Goal: Task Accomplishment & Management: Manage account settings

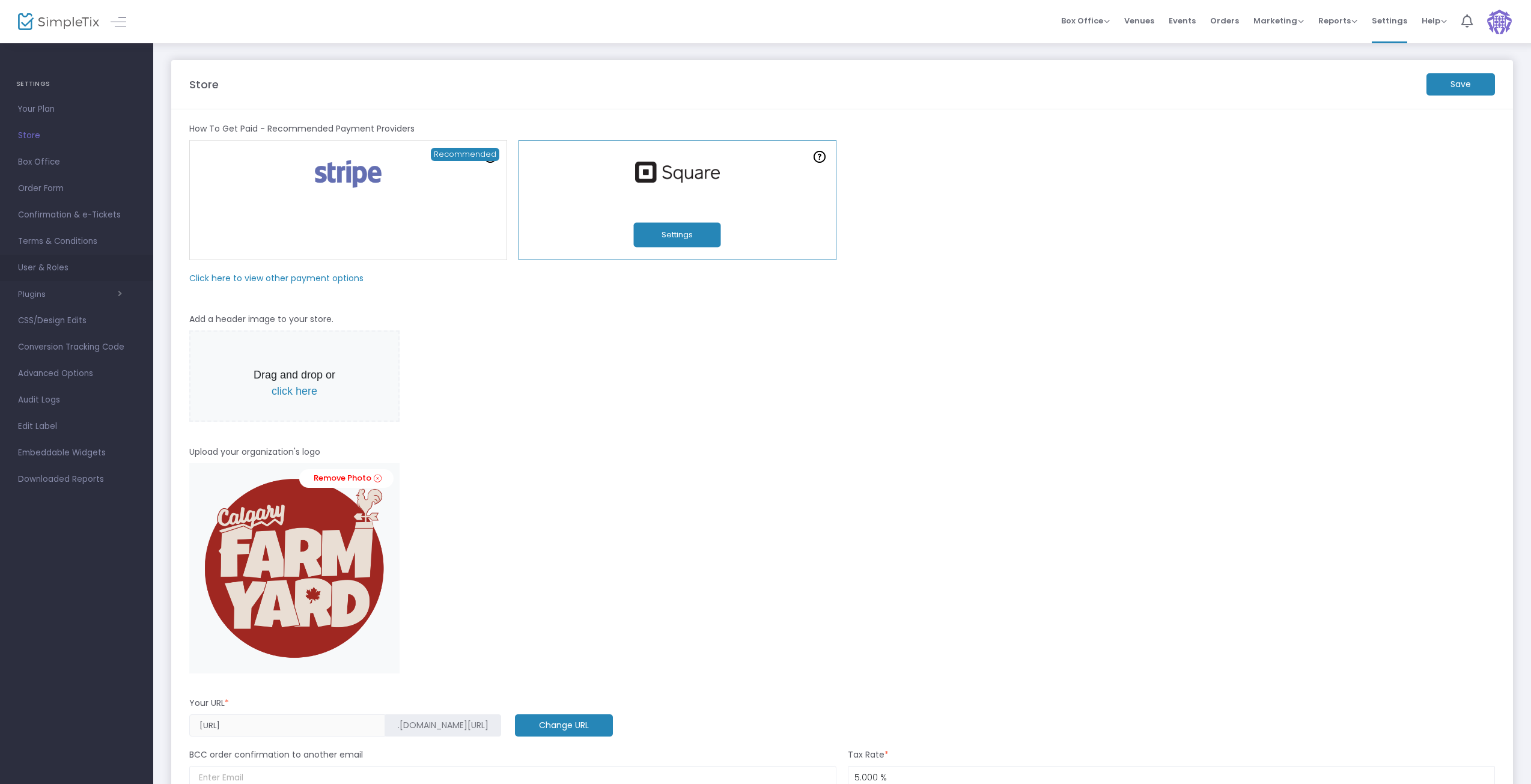
scroll to position [823, 0]
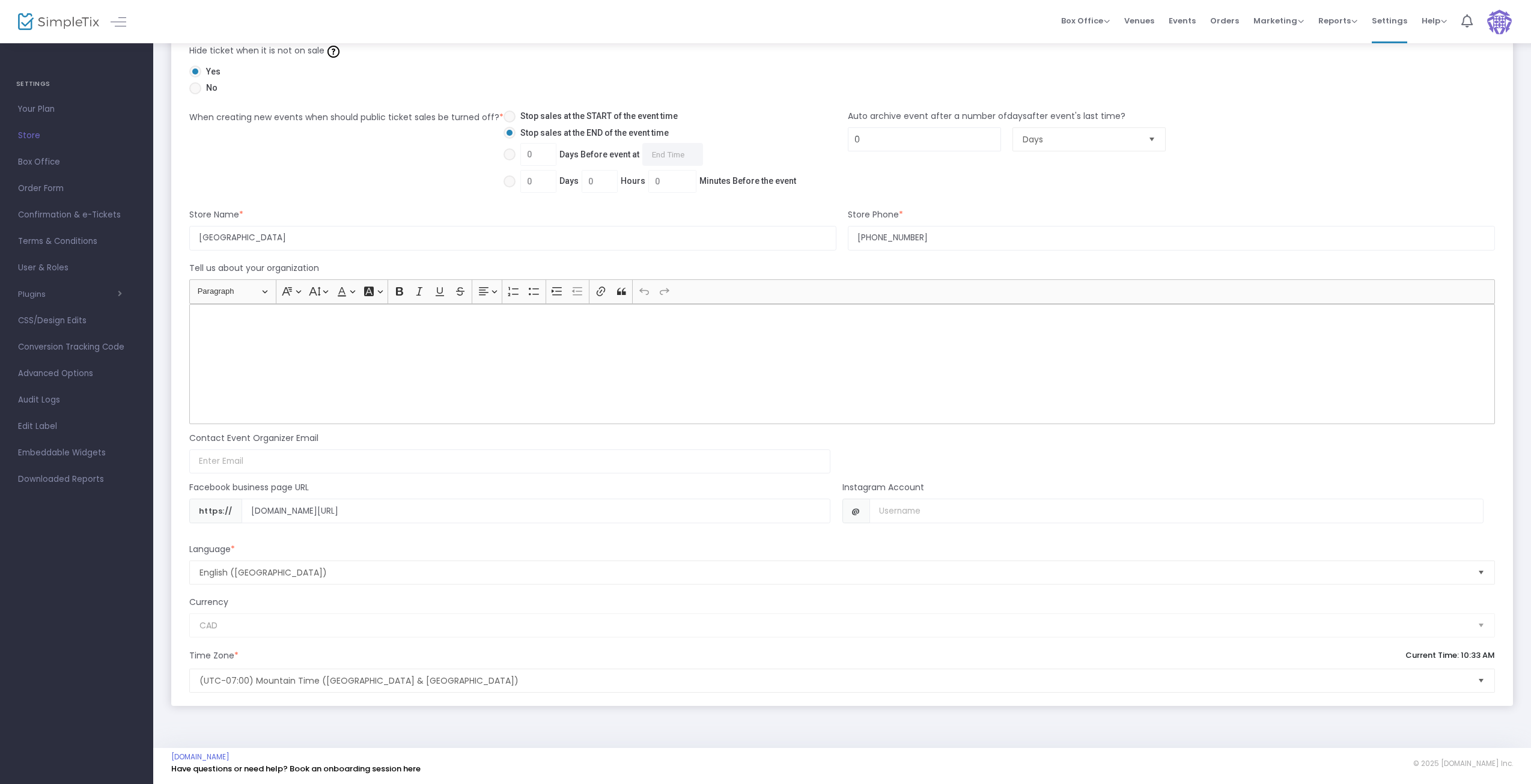
click at [32, 268] on span "User & Roles" at bounding box center [76, 268] width 117 height 16
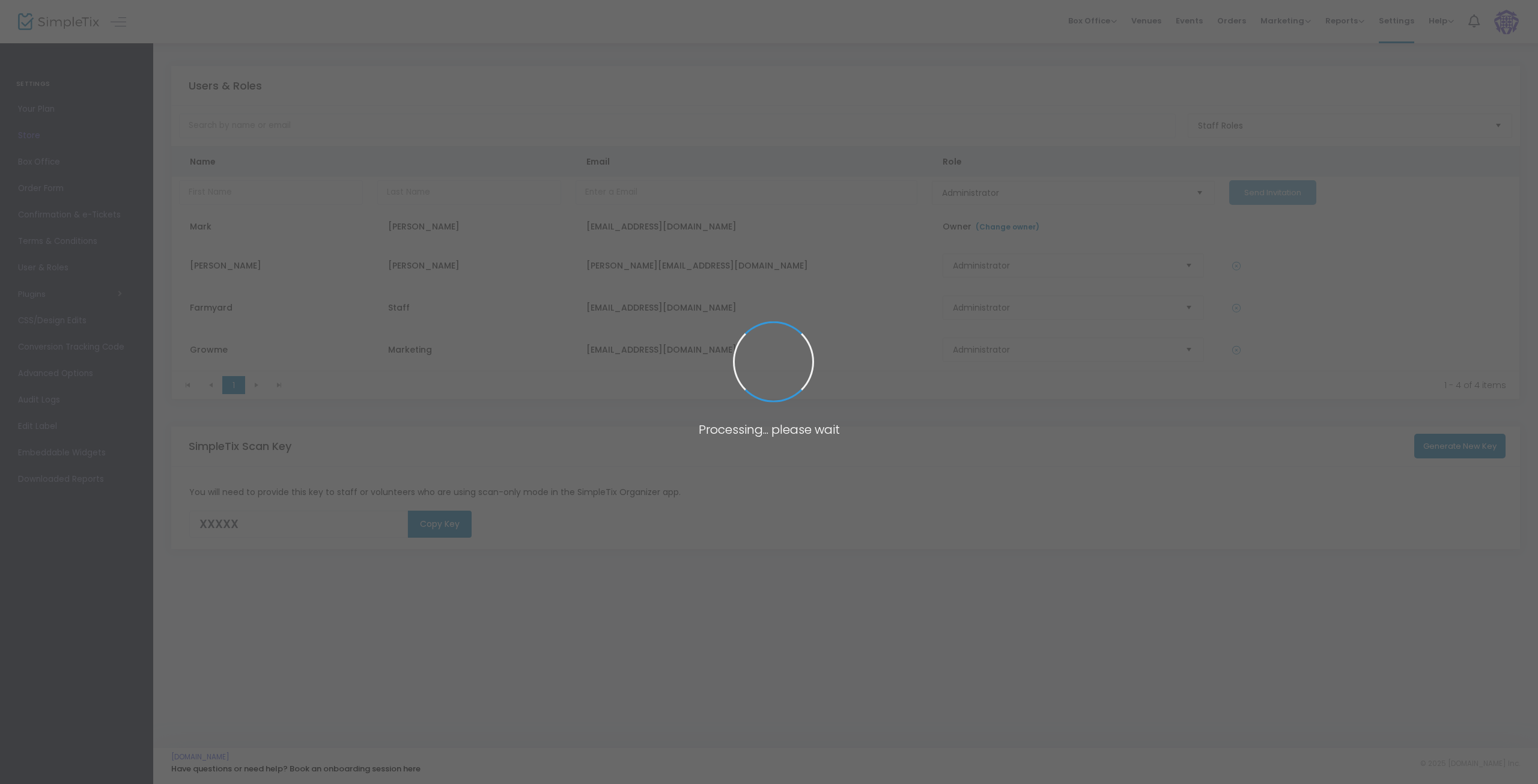
type input "J5VZ1"
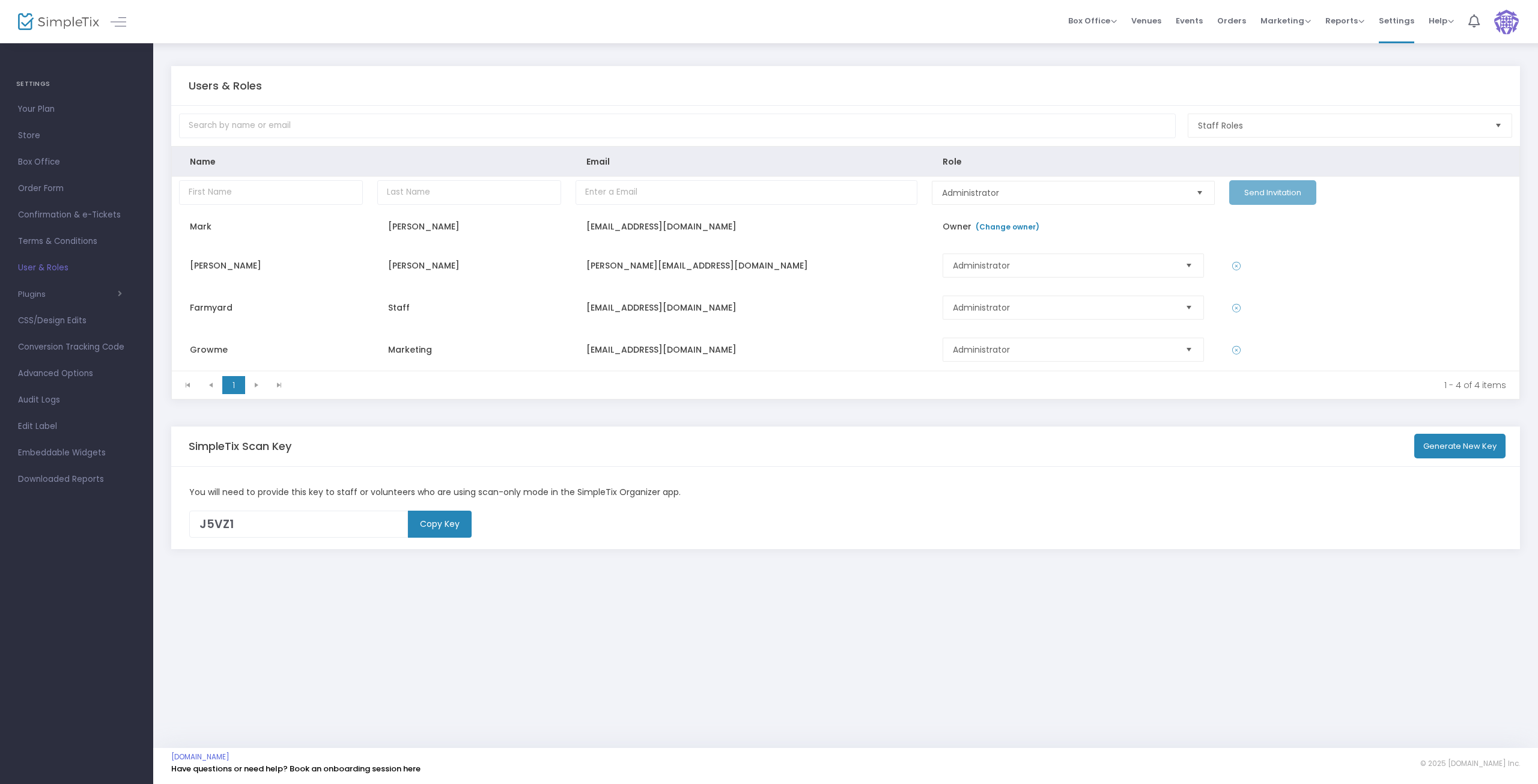
click at [257, 385] on kendo-pager-next-buttons at bounding box center [268, 385] width 46 height 18
click at [211, 386] on kendo-pager-prev-buttons at bounding box center [200, 385] width 46 height 18
click at [1513, 24] on img at bounding box center [1507, 22] width 25 height 25
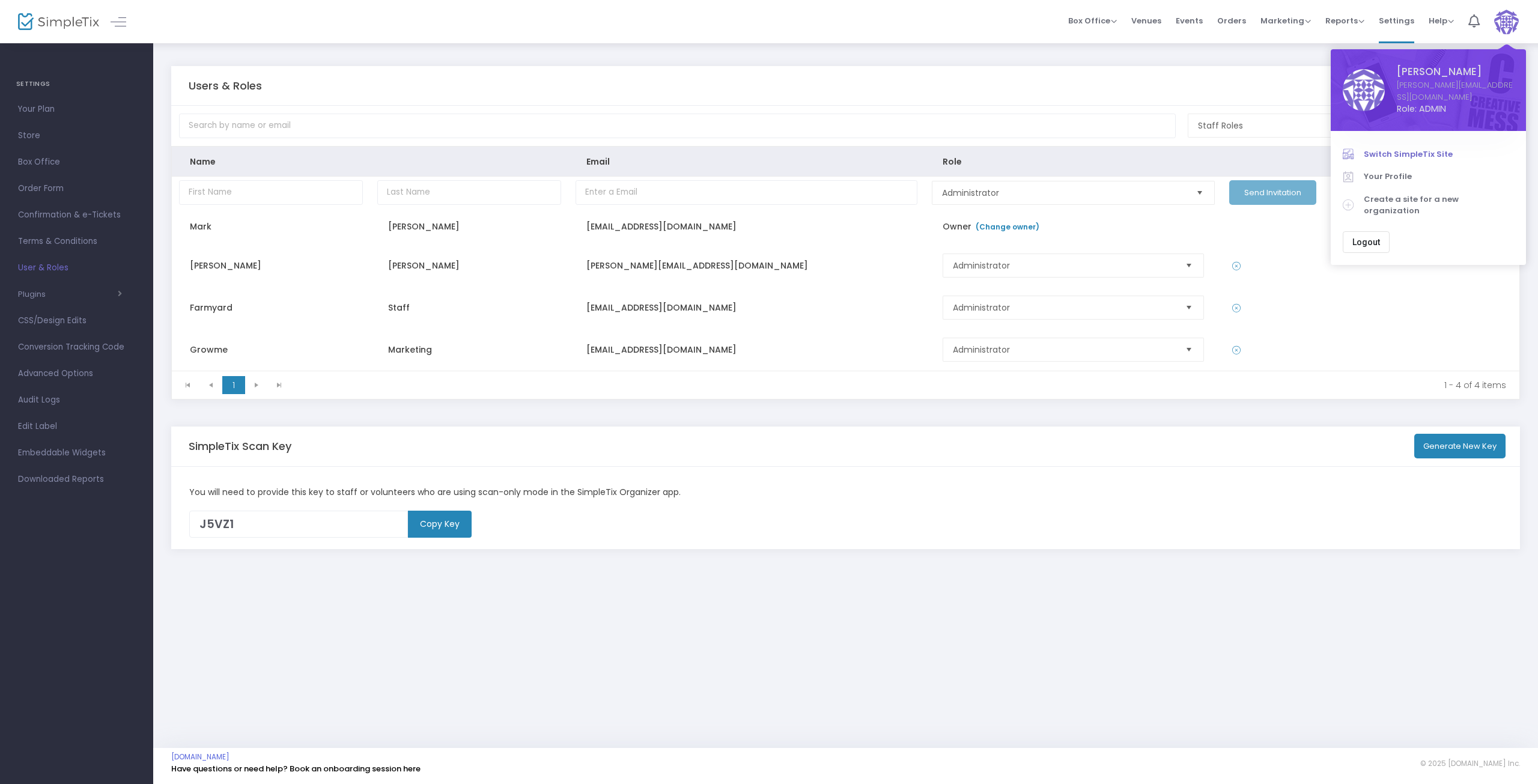
click at [1415, 148] on span "Switch SimpleTix Site" at bounding box center [1439, 154] width 150 height 12
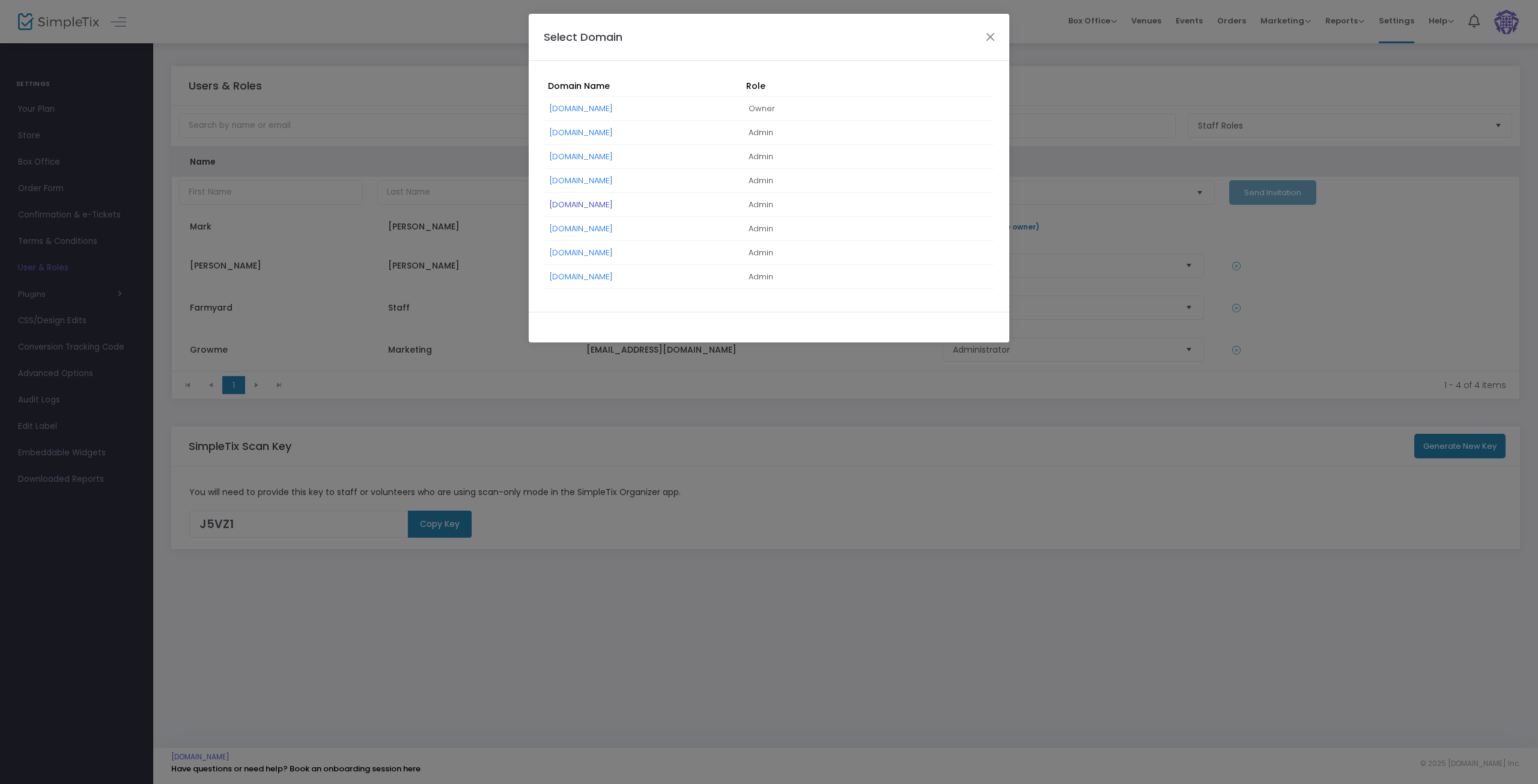
click at [581, 204] on link "[DOMAIN_NAME]" at bounding box center [581, 204] width 63 height 11
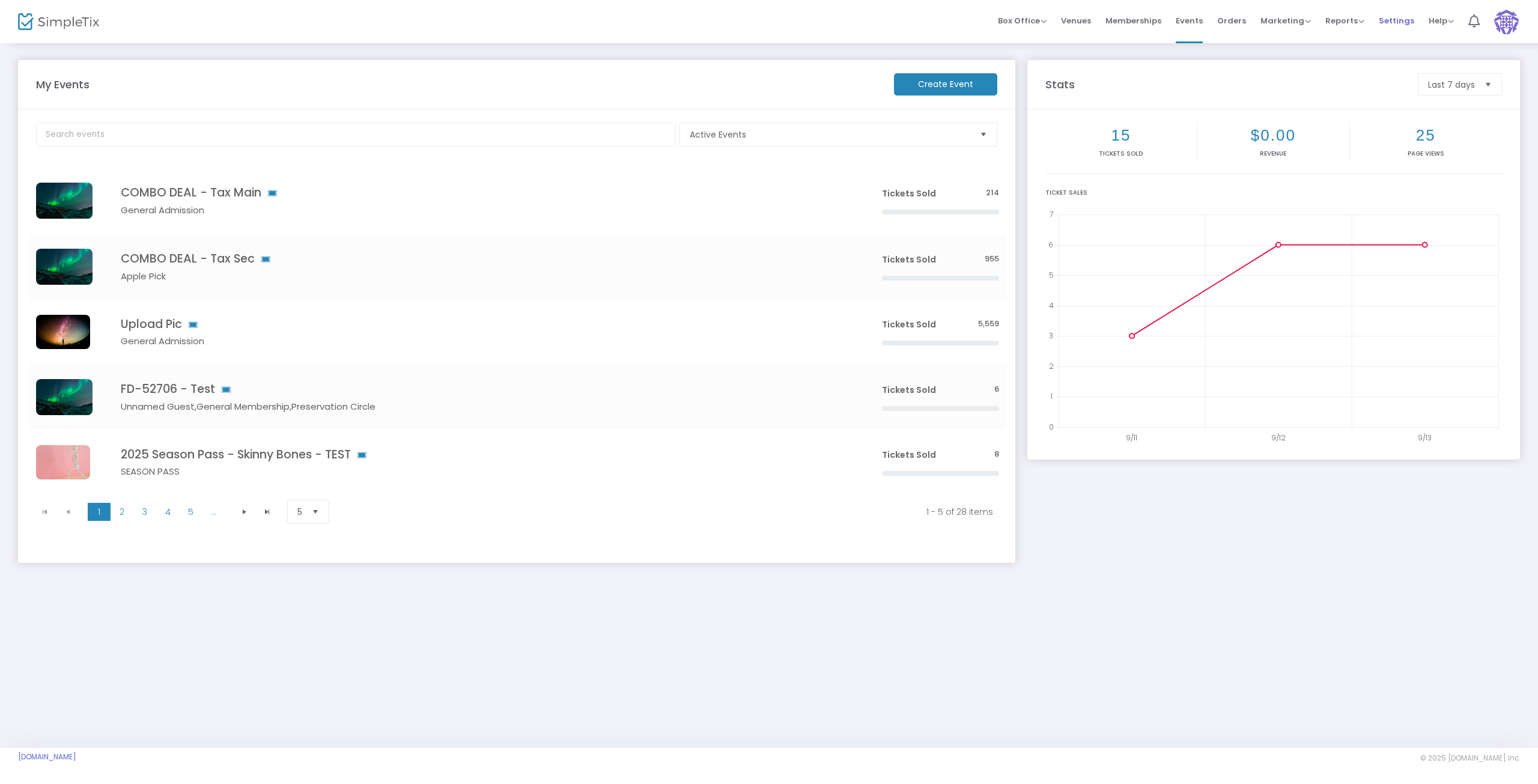
click at [1388, 15] on span "Settings" at bounding box center [1397, 20] width 35 height 31
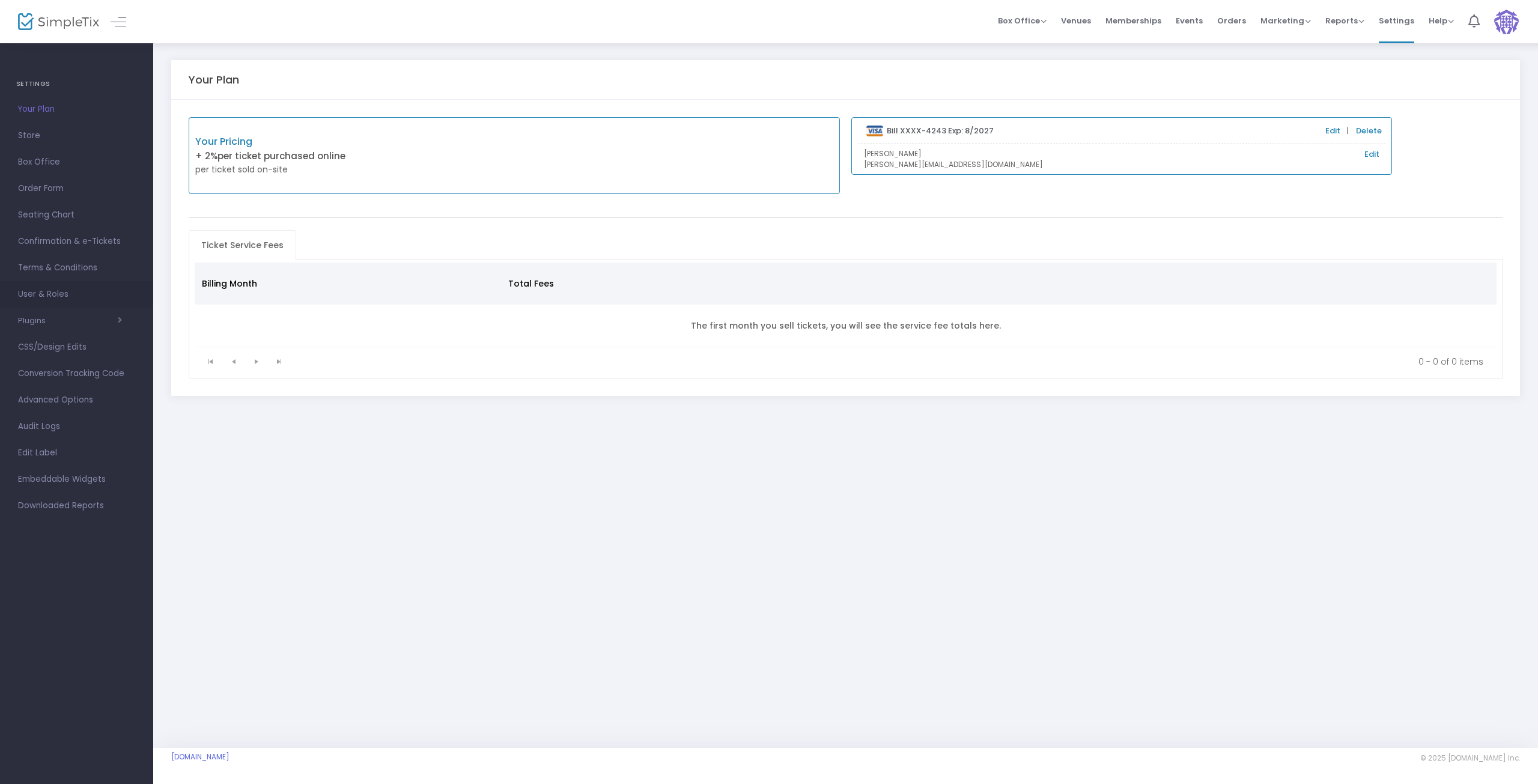
click at [44, 294] on span "User & Roles" at bounding box center [76, 294] width 117 height 16
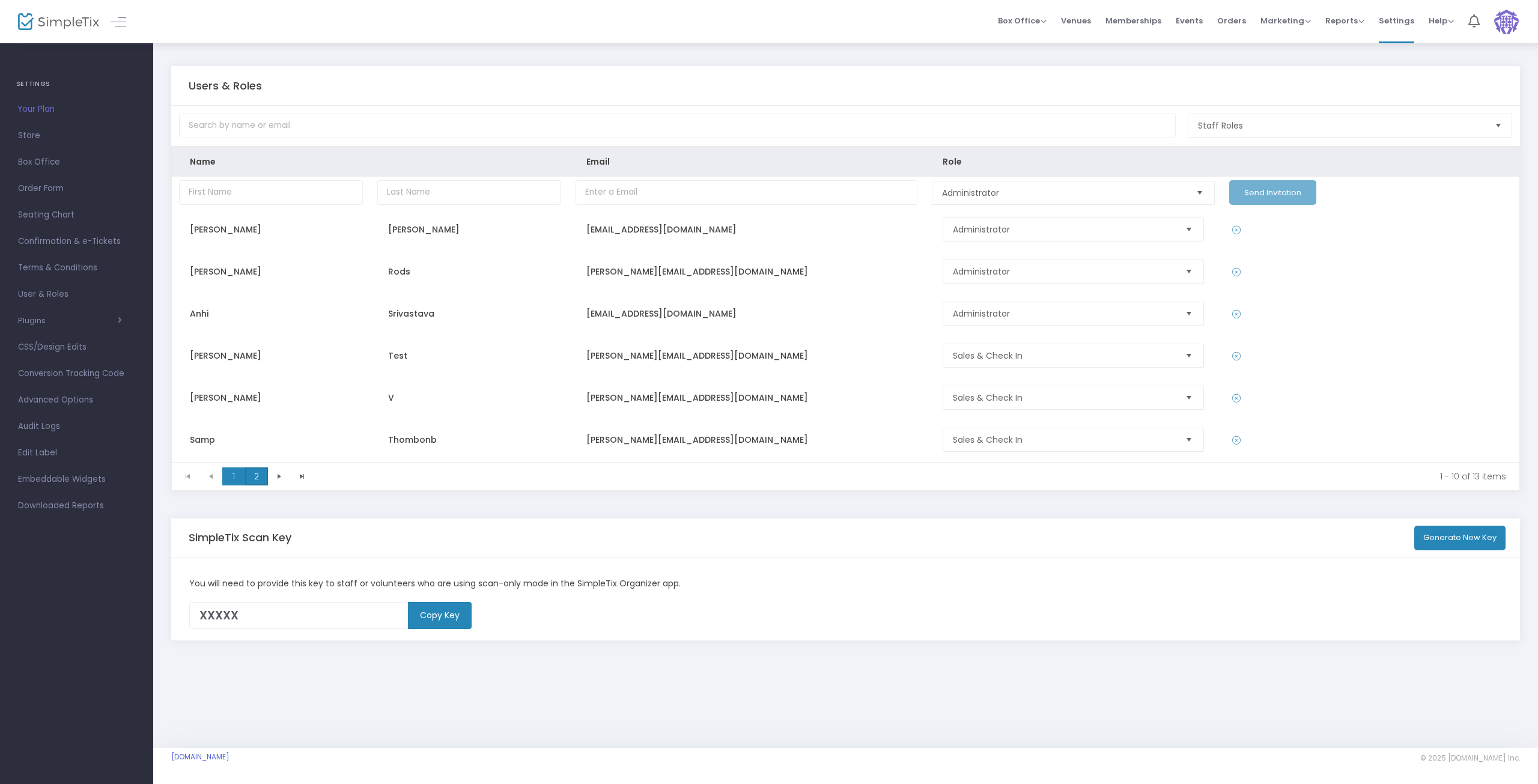
click at [252, 475] on span "2" at bounding box center [256, 476] width 23 height 18
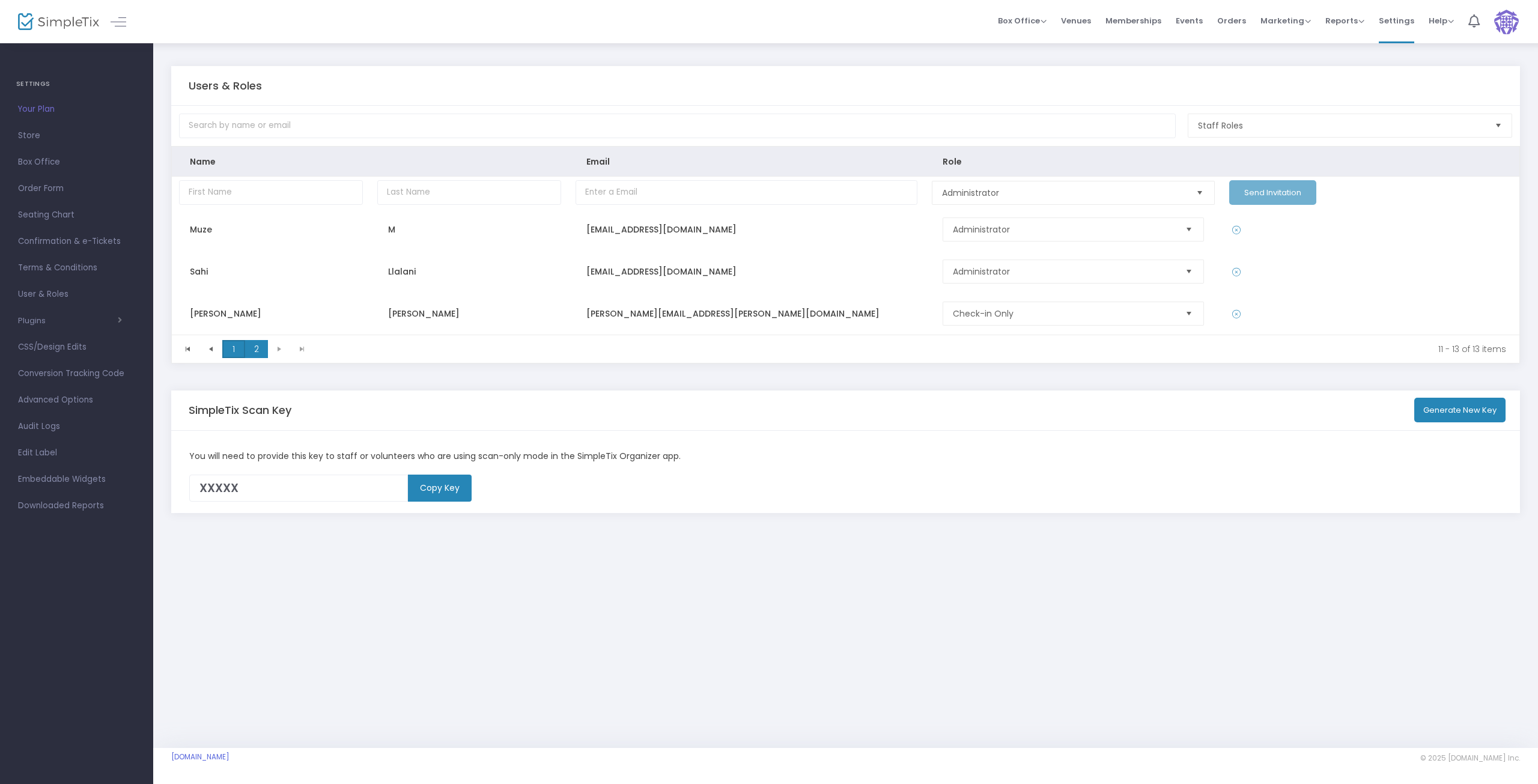
click at [231, 344] on span "1" at bounding box center [234, 349] width 23 height 18
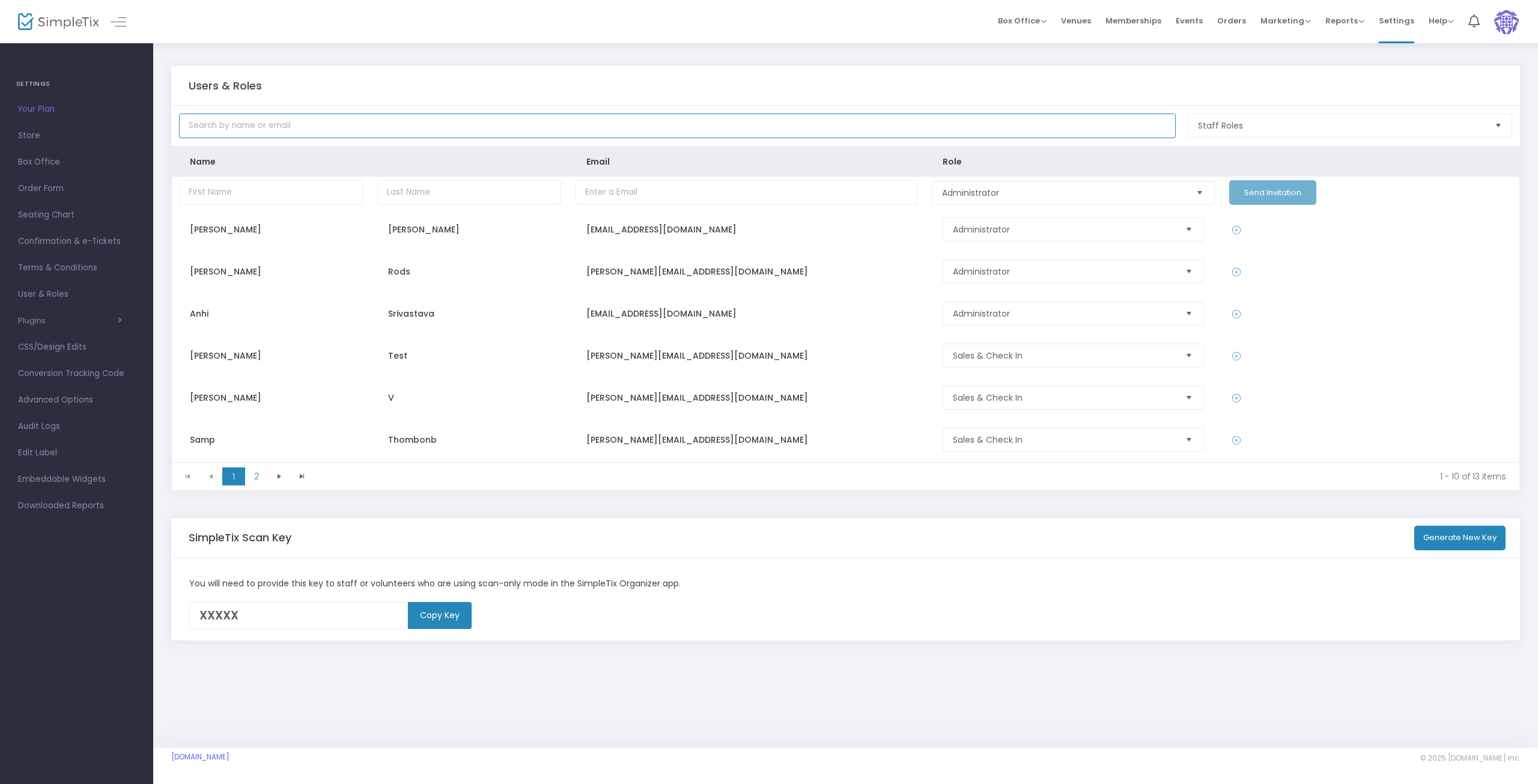
click at [509, 131] on input "text" at bounding box center [678, 126] width 997 height 25
type input "sdasdas@gmail.com"
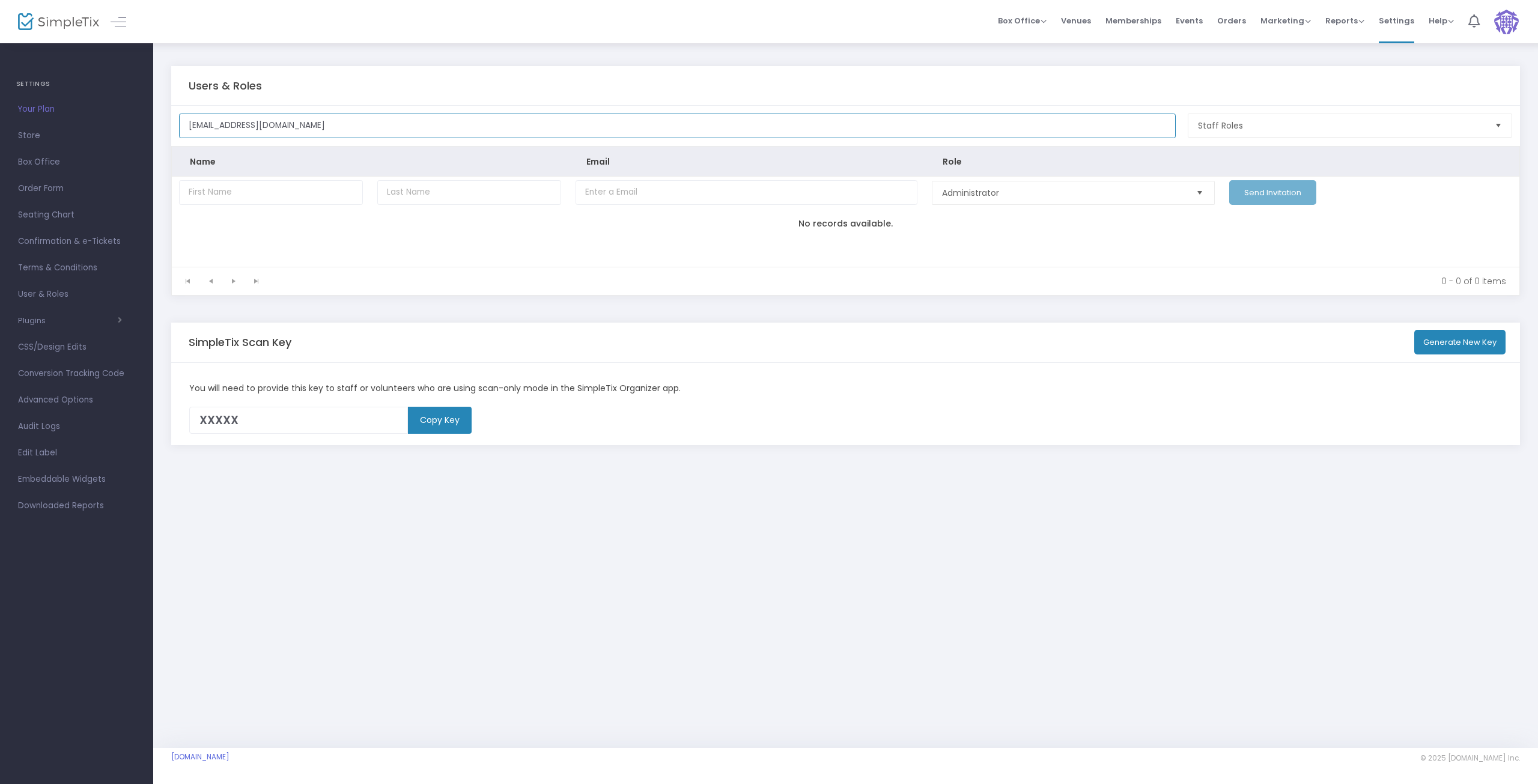
click at [432, 125] on input "sdasdas@gmail.com" at bounding box center [678, 126] width 997 height 25
click at [432, 124] on input "sdasdas@gmail.com" at bounding box center [678, 126] width 997 height 25
click at [432, 123] on input "sdasdas@gmail.com" at bounding box center [678, 126] width 997 height 25
click at [1267, 123] on span "Staff Roles" at bounding box center [1342, 125] width 287 height 12
click at [840, 81] on div "Users & Roles" at bounding box center [846, 86] width 1315 height 13
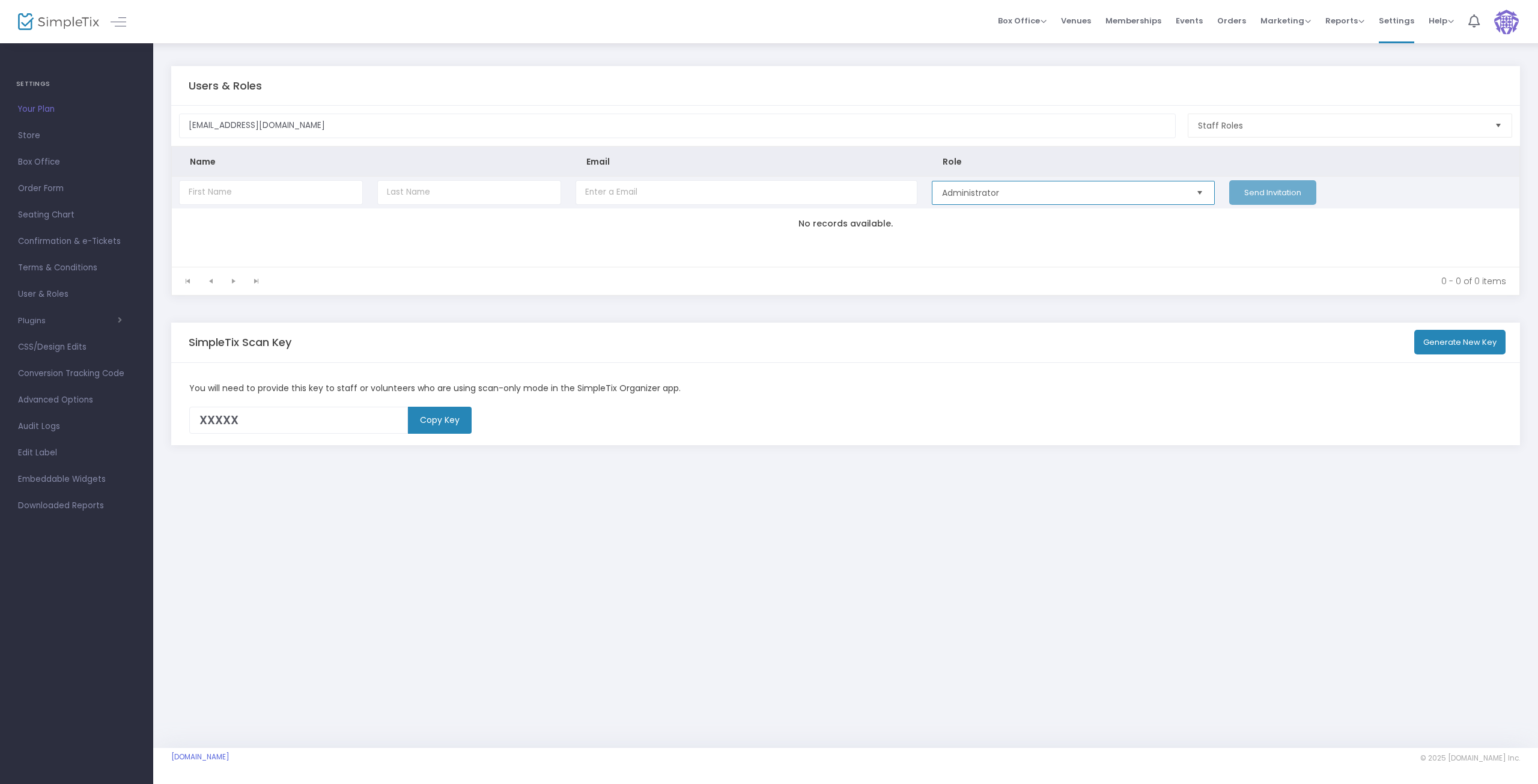
click at [1030, 191] on span "Administrator" at bounding box center [1064, 193] width 243 height 12
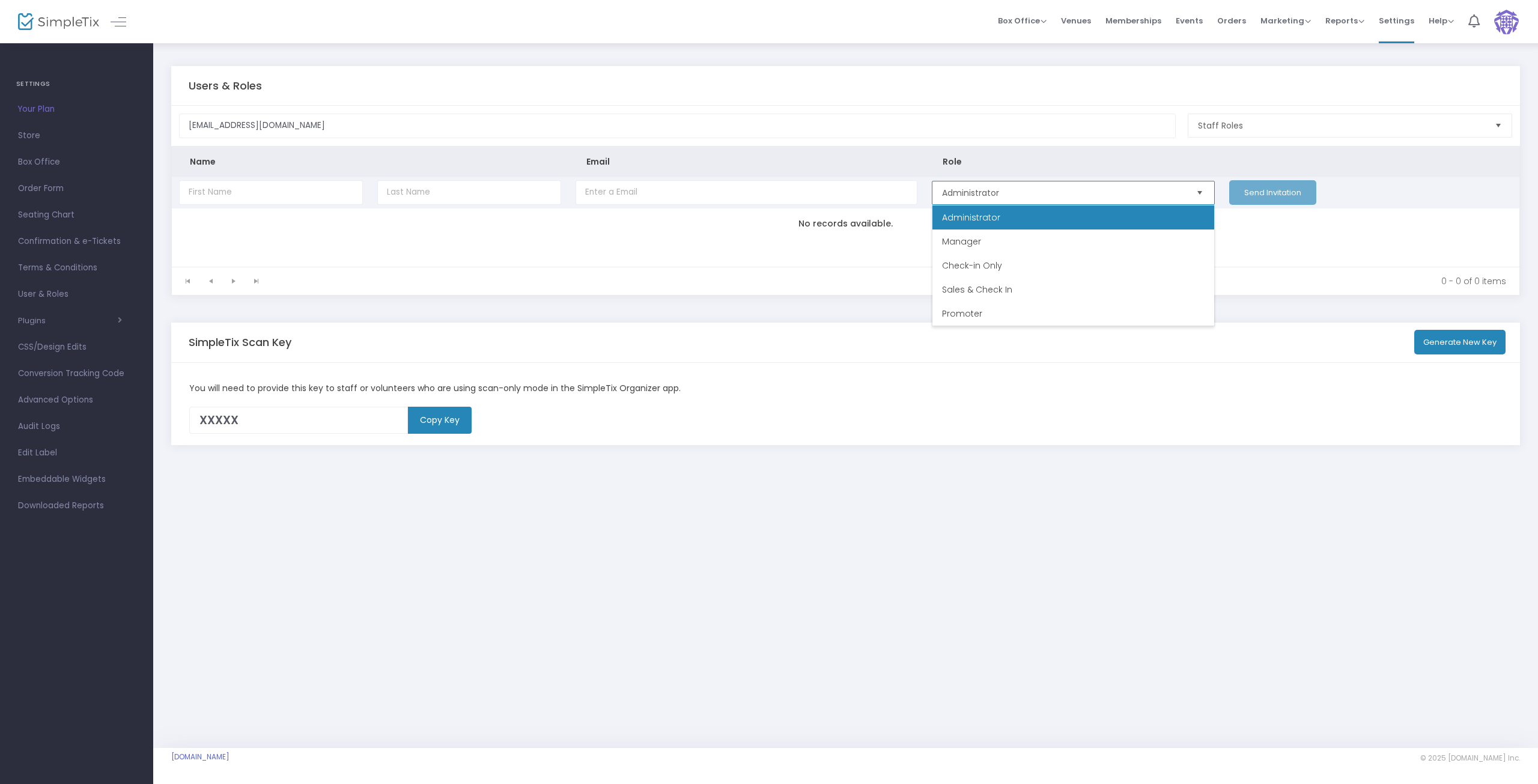
click at [1028, 193] on span "Administrator" at bounding box center [1064, 193] width 243 height 12
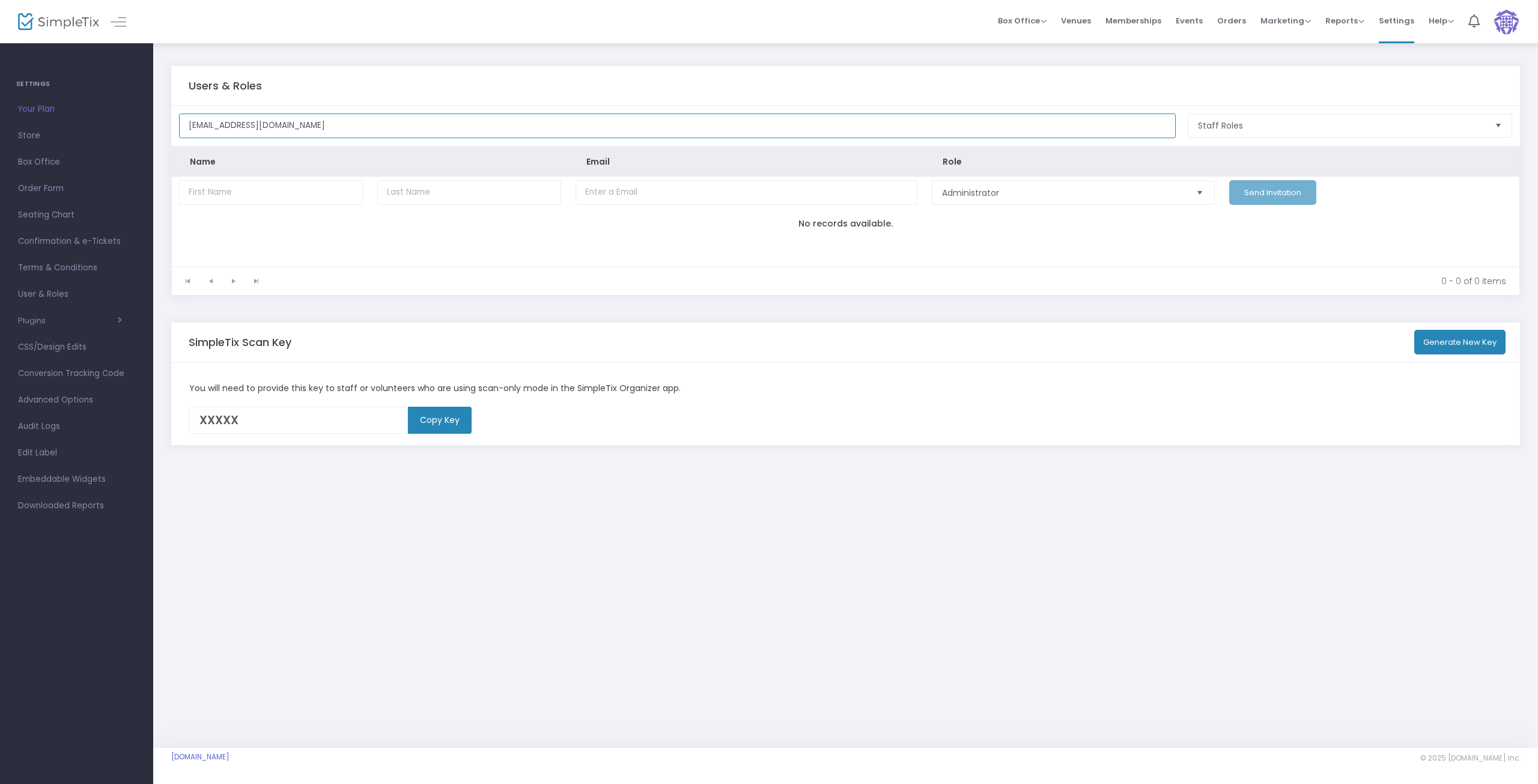
click at [343, 118] on input "sdasdas@gmail.com" at bounding box center [678, 126] width 997 height 25
click at [343, 118] on input "sdasdas@gmail.com" at bounding box center [678, 126] width 997 height 25
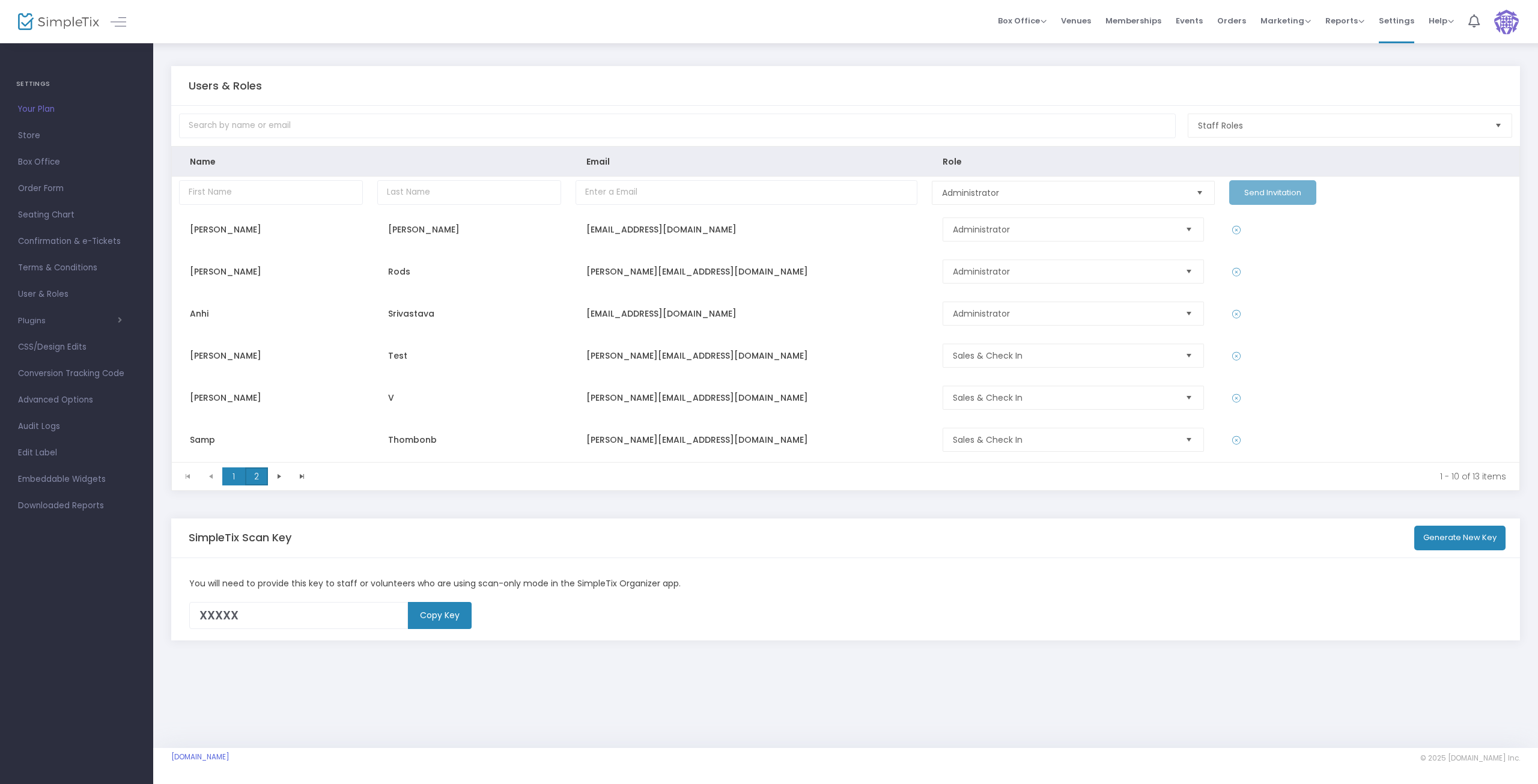
click at [253, 470] on span "2" at bounding box center [256, 476] width 23 height 18
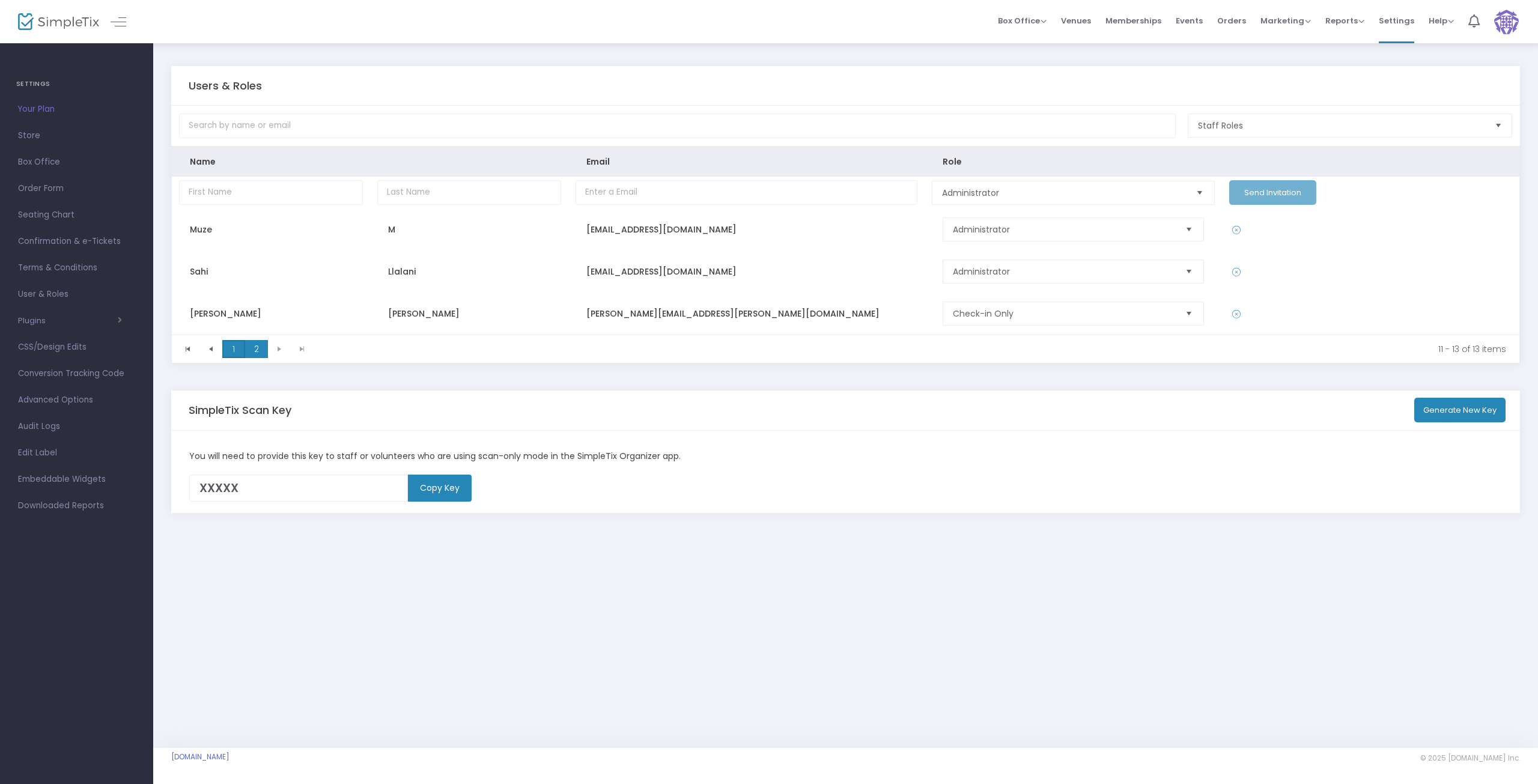
click at [229, 350] on span "1" at bounding box center [234, 349] width 23 height 18
